Goal: Information Seeking & Learning: Learn about a topic

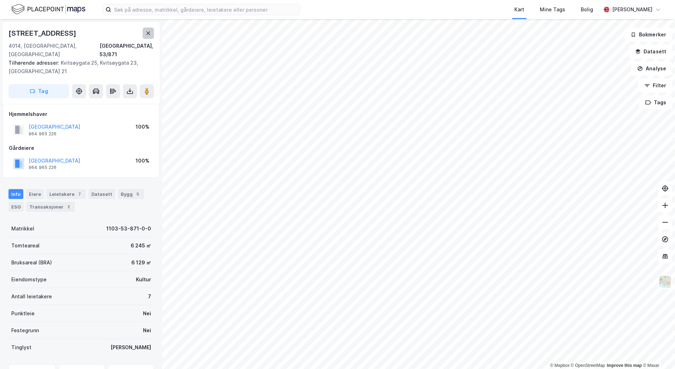
click at [150, 34] on icon at bounding box center [148, 33] width 6 height 6
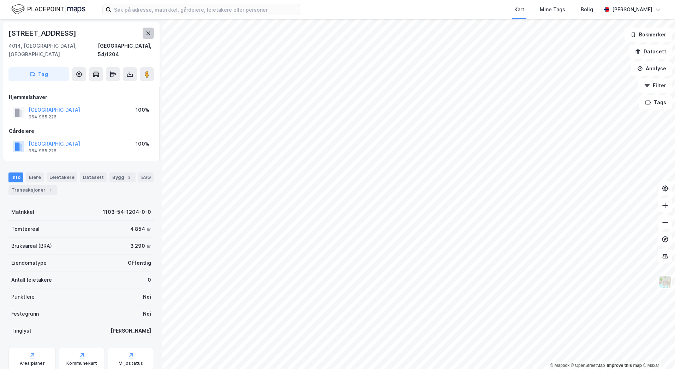
click at [150, 33] on icon at bounding box center [148, 33] width 6 height 6
click at [149, 32] on icon at bounding box center [149, 33] width 4 height 4
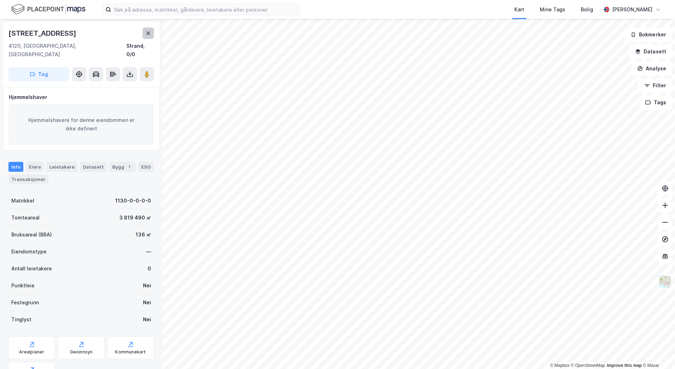
click at [150, 34] on icon at bounding box center [148, 33] width 6 height 6
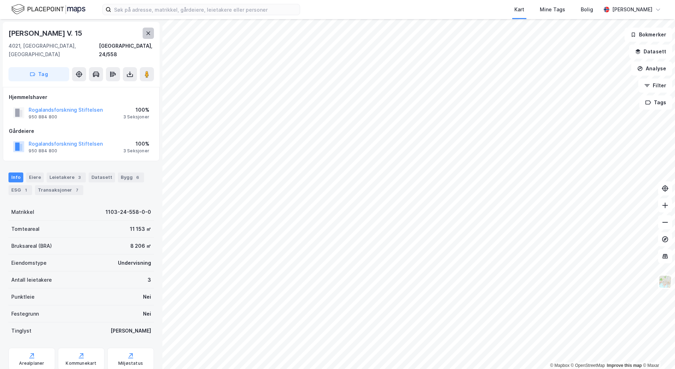
click at [148, 30] on button at bounding box center [148, 33] width 11 height 11
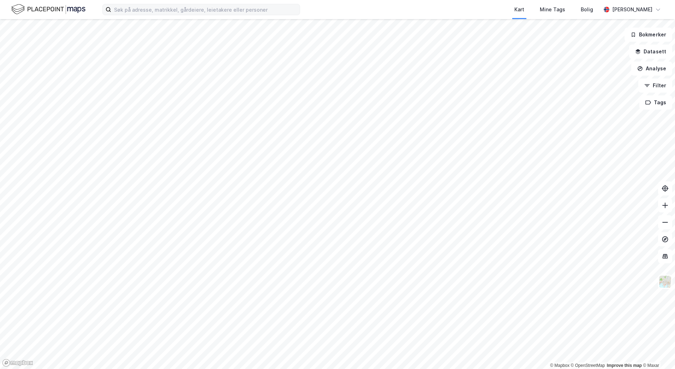
click at [271, 10] on div "Kart Mine Tags [PERSON_NAME] [PERSON_NAME] © Mapbox © OpenStreetMap Improve thi…" at bounding box center [337, 184] width 675 height 369
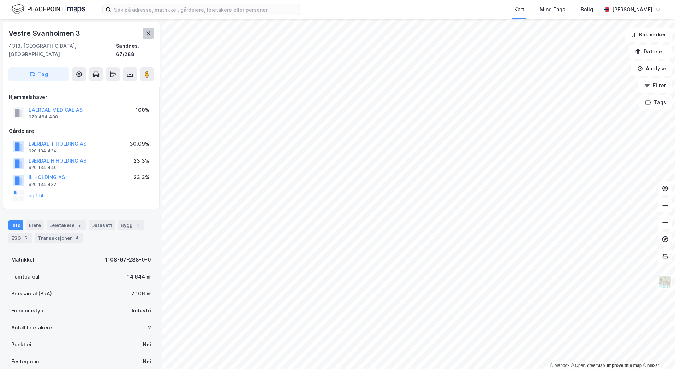
click at [146, 35] on icon at bounding box center [148, 33] width 6 height 6
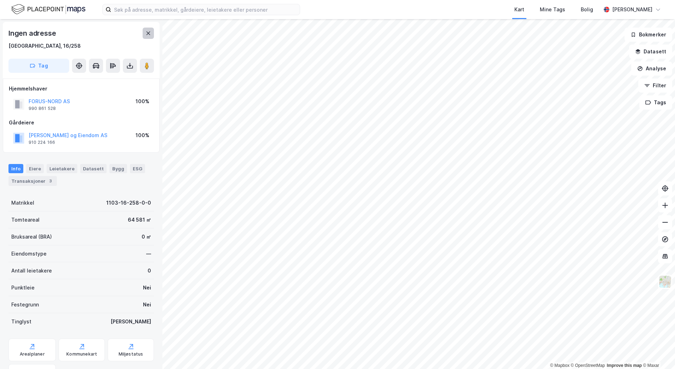
click at [148, 29] on button at bounding box center [148, 33] width 11 height 11
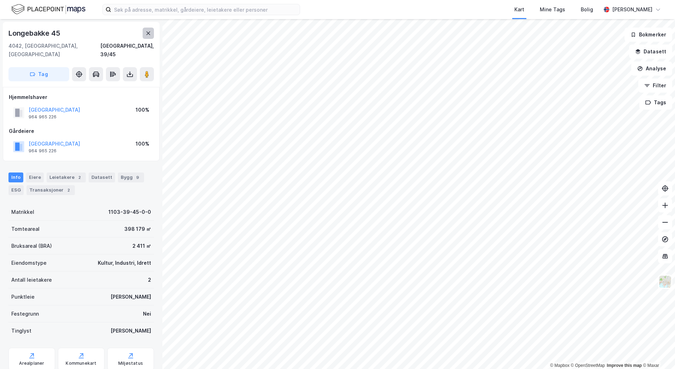
click at [145, 32] on button at bounding box center [148, 33] width 11 height 11
